Goal: Information Seeking & Learning: Check status

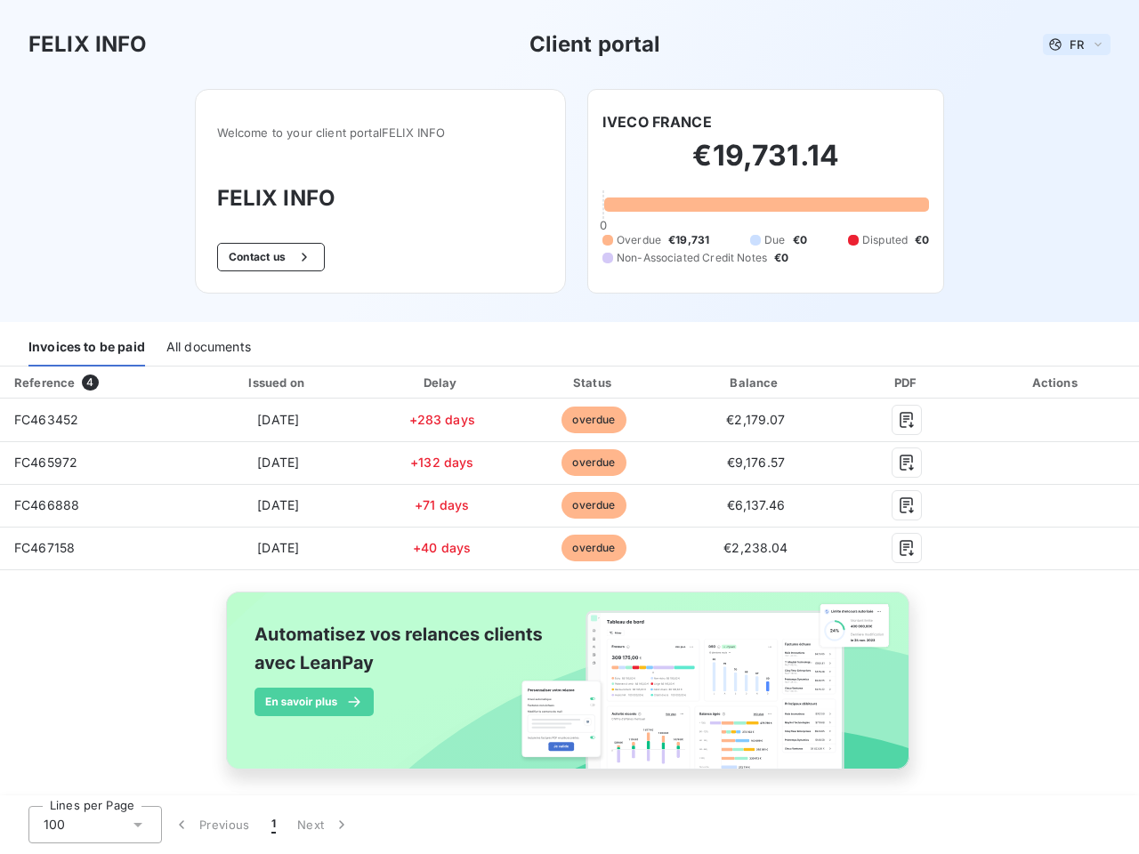
click at [1069, 44] on span "FR" at bounding box center [1076, 44] width 14 height 14
click at [261, 257] on button "Contact us" at bounding box center [271, 257] width 108 height 28
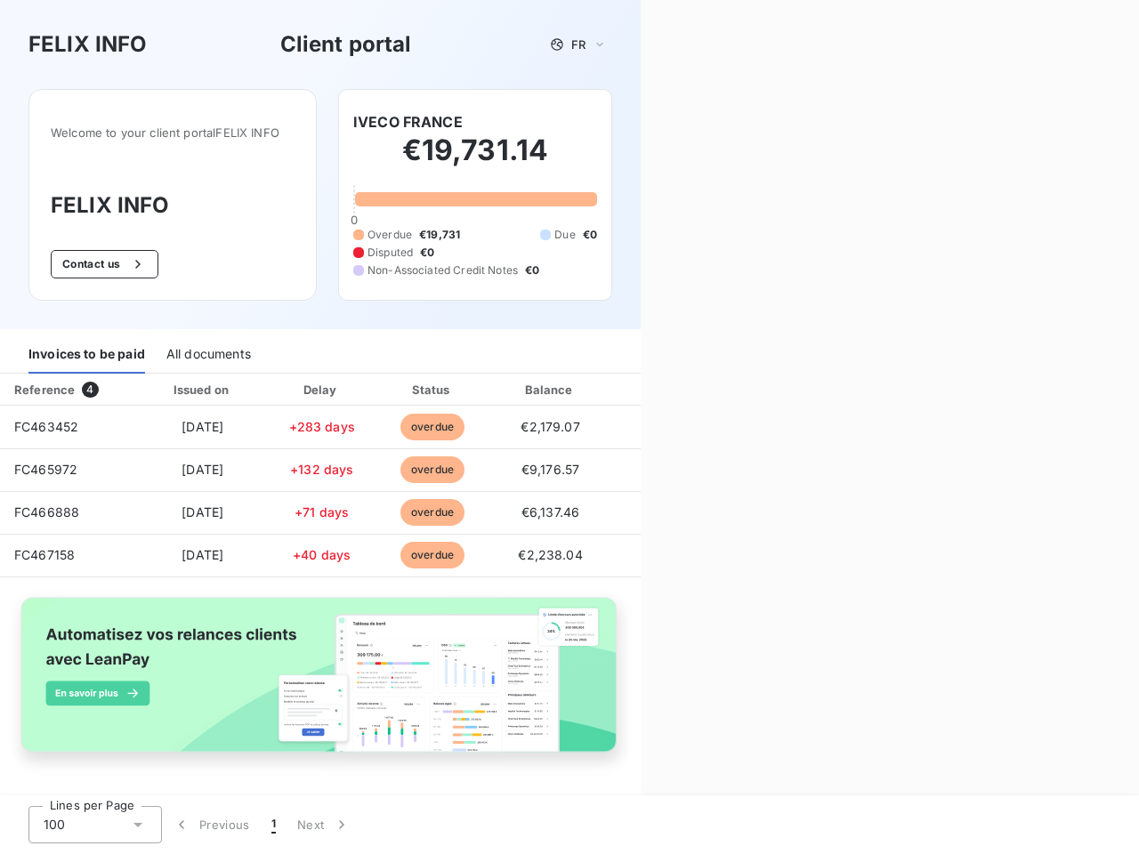
click at [649, 122] on div "Contact us Fill out the form below, and a member of our team will get back to y…" at bounding box center [889, 427] width 498 height 854
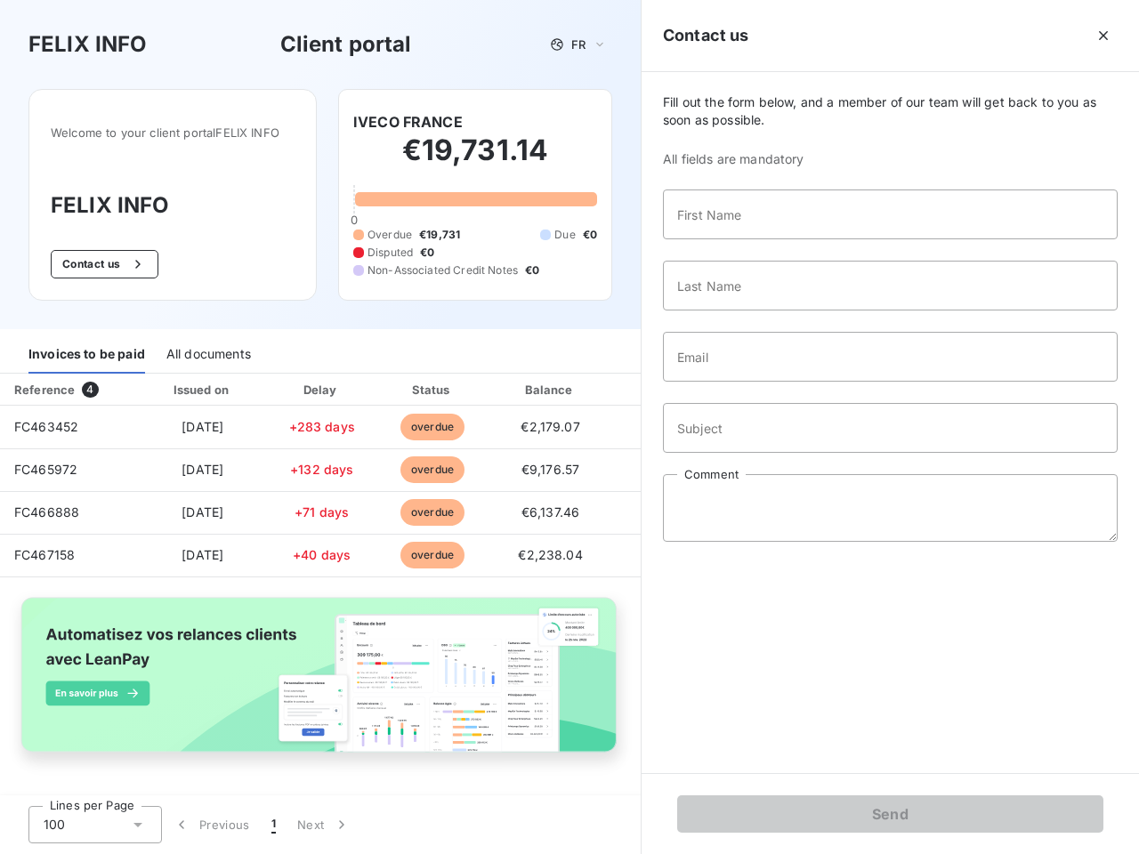
click at [86, 348] on div "Invoices to be paid" at bounding box center [86, 354] width 117 height 37
click at [207, 348] on div "All documents" at bounding box center [208, 354] width 85 height 37
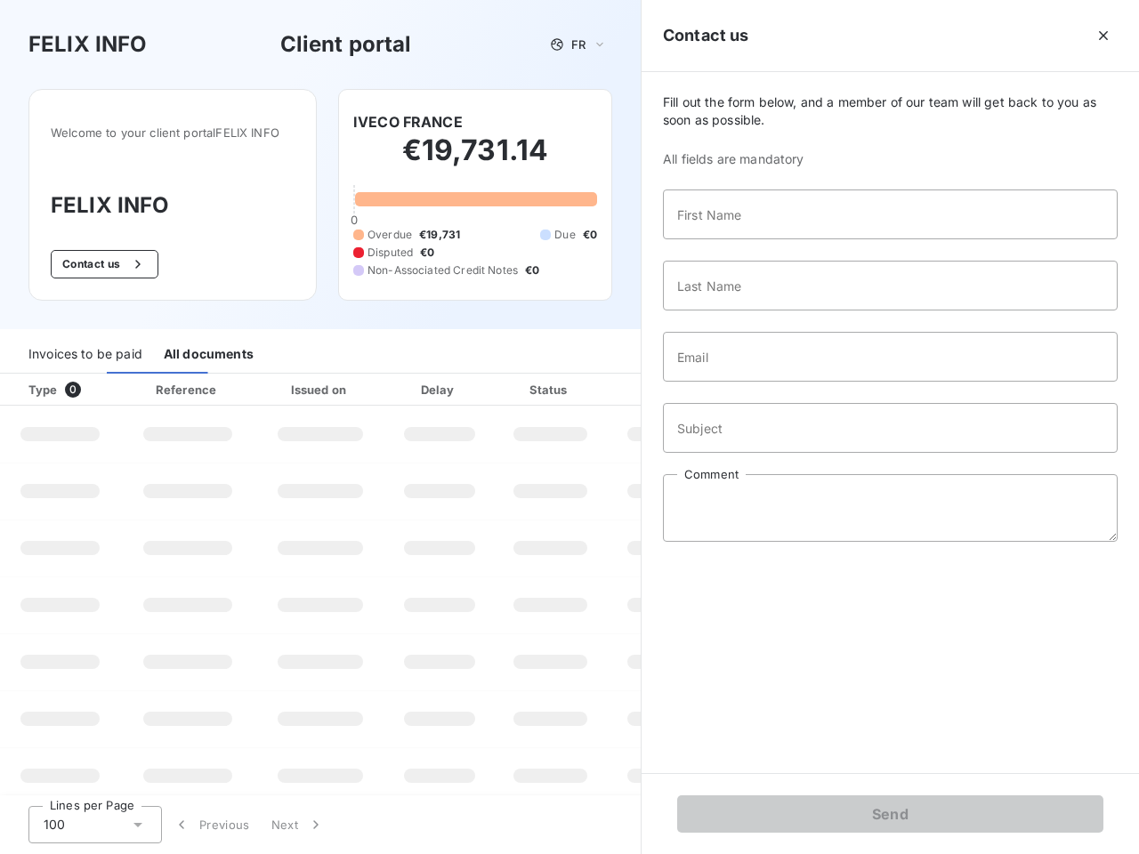
click at [93, 382] on div "Type 0" at bounding box center [67, 390] width 99 height 18
click at [274, 382] on div "Issued on" at bounding box center [320, 390] width 123 height 18
click at [435, 382] on div "Delay" at bounding box center [439, 390] width 101 height 18
click at [585, 382] on div at bounding box center [594, 390] width 18 height 18
click at [745, 382] on div "Fill out the form below, and a member of our team will get back to you as soon …" at bounding box center [889, 422] width 497 height 701
